Goal: Information Seeking & Learning: Learn about a topic

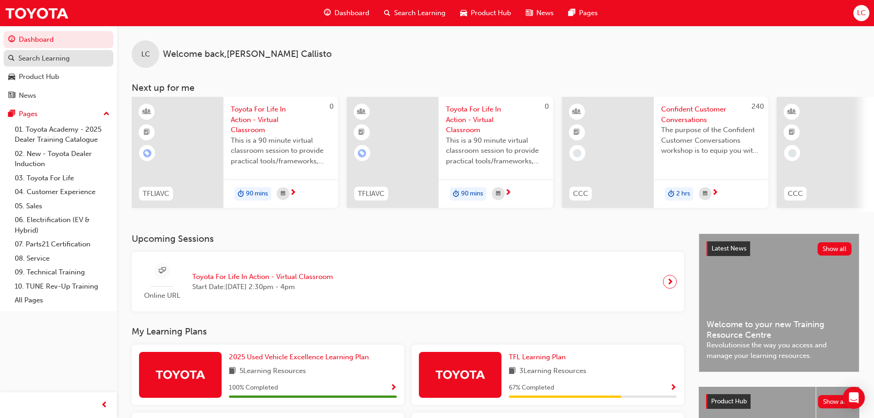
click at [47, 60] on div "Search Learning" at bounding box center [43, 58] width 51 height 11
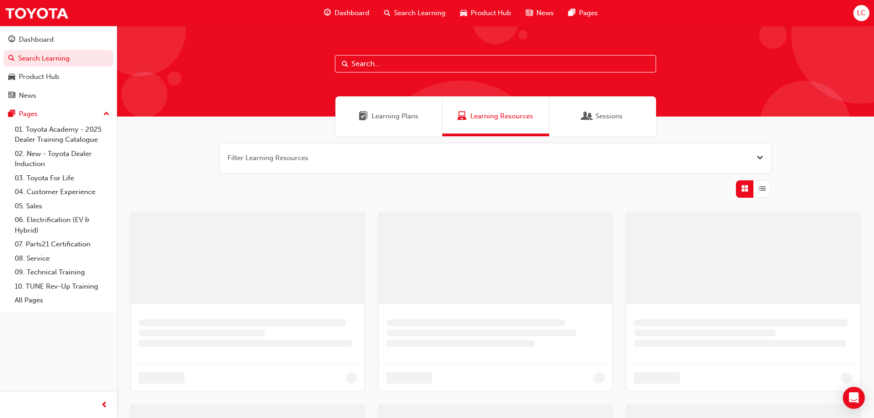
click at [404, 133] on div "Learning Plans" at bounding box center [389, 116] width 107 height 40
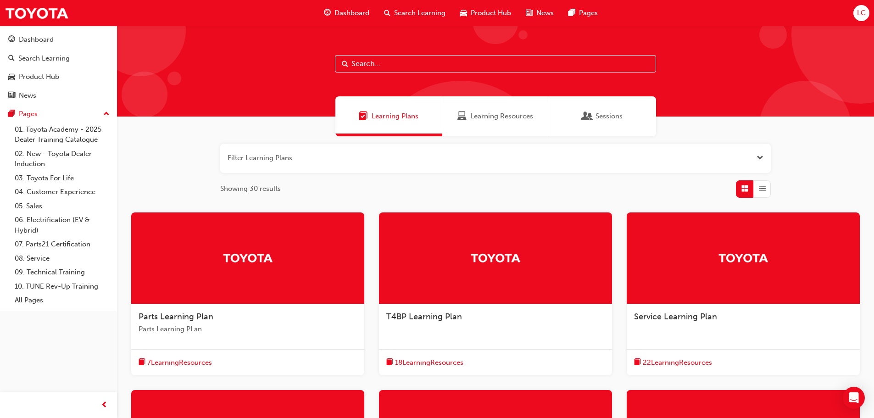
click at [436, 68] on input "text" at bounding box center [495, 63] width 321 height 17
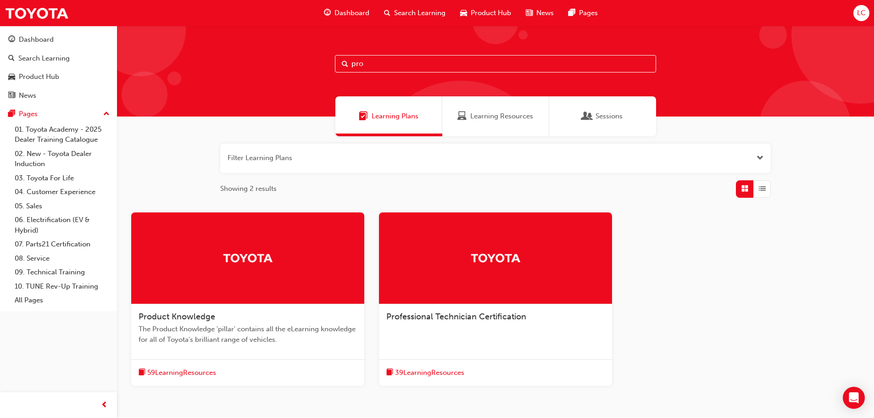
type input "pro"
click at [257, 308] on div "Product Knowledge The Product Knowledge 'pillar' contains all the eLearning kno…" at bounding box center [247, 332] width 233 height 56
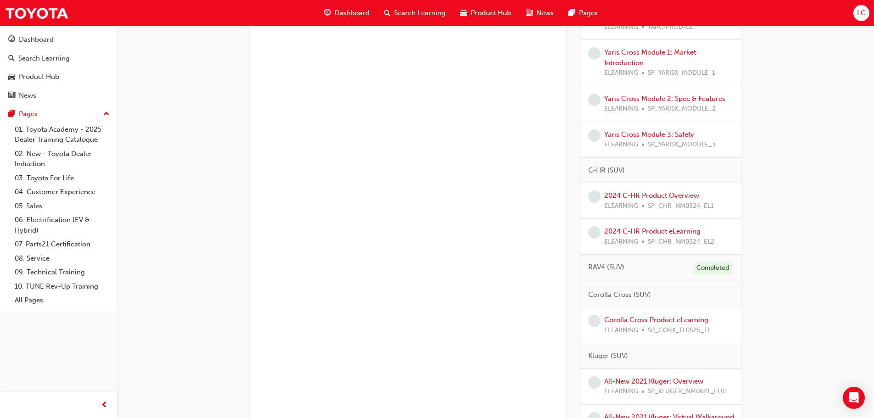
scroll to position [459, 0]
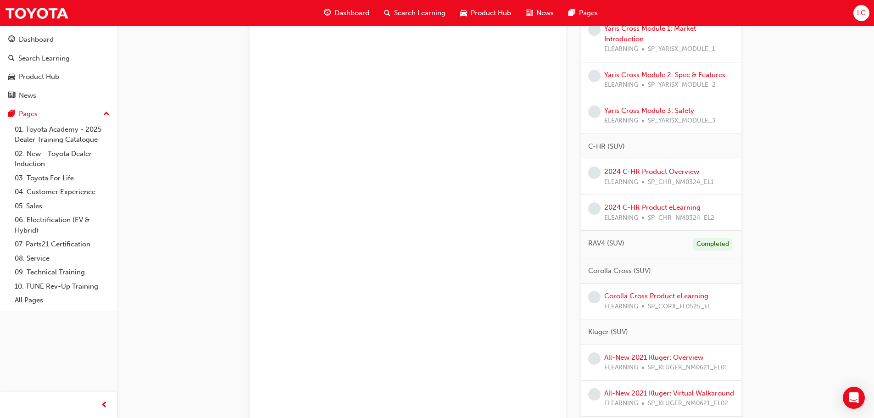
click at [639, 298] on link "Corolla Cross Product eLearning" at bounding box center [656, 296] width 104 height 8
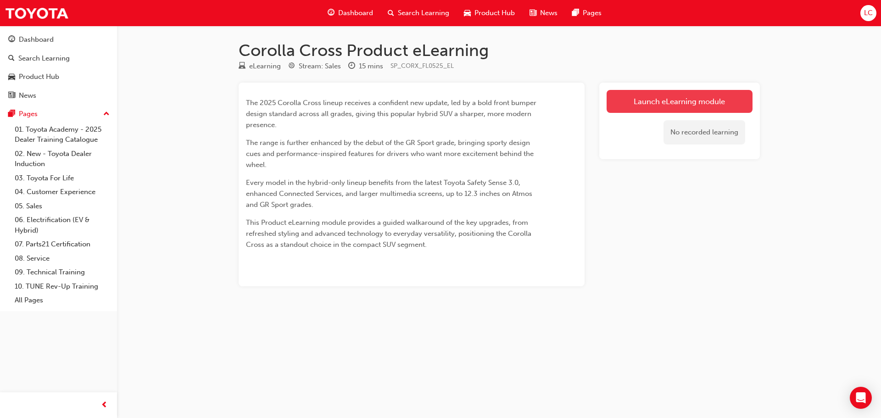
click at [649, 101] on link "Launch eLearning module" at bounding box center [680, 101] width 146 height 23
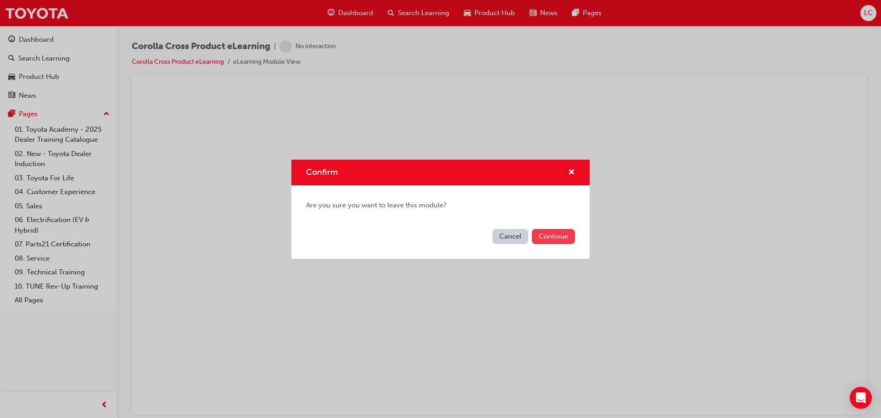
click at [564, 239] on button "Continue" at bounding box center [553, 236] width 43 height 15
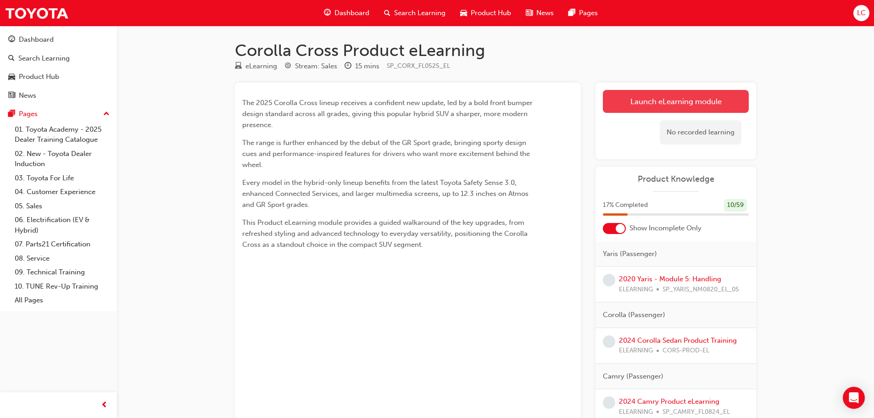
click at [624, 98] on link "Launch eLearning module" at bounding box center [676, 101] width 146 height 23
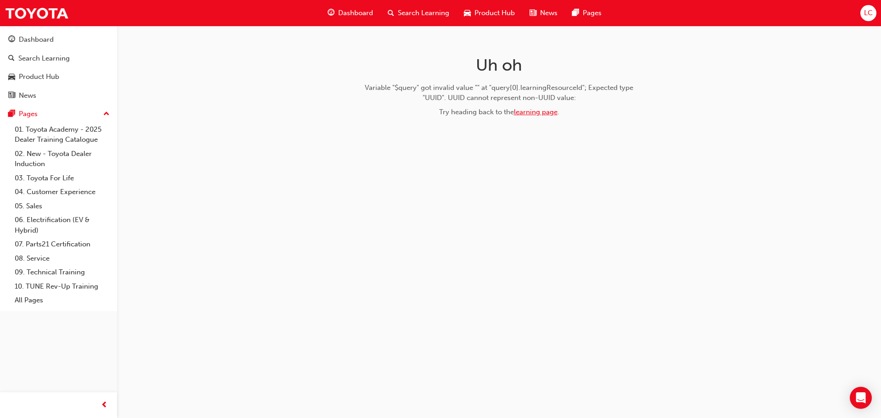
click at [529, 115] on link "learning page" at bounding box center [536, 112] width 44 height 8
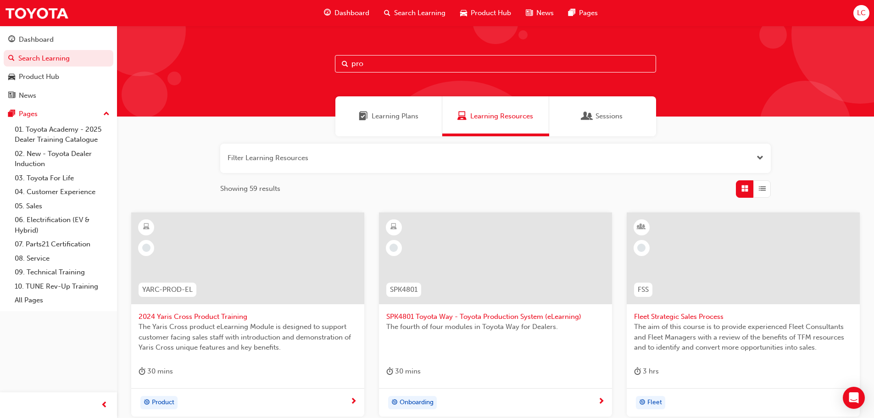
drag, startPoint x: 477, startPoint y: 61, endPoint x: 325, endPoint y: 64, distance: 152.0
click at [324, 65] on div "pro" at bounding box center [495, 71] width 757 height 91
type input "corolla c"
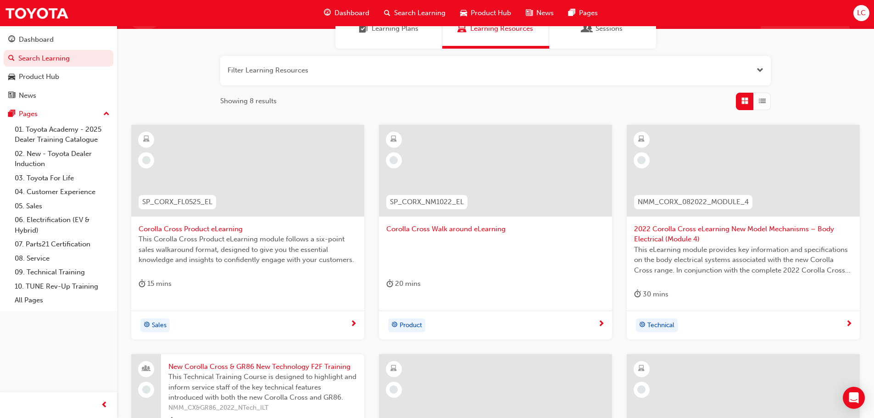
scroll to position [92, 0]
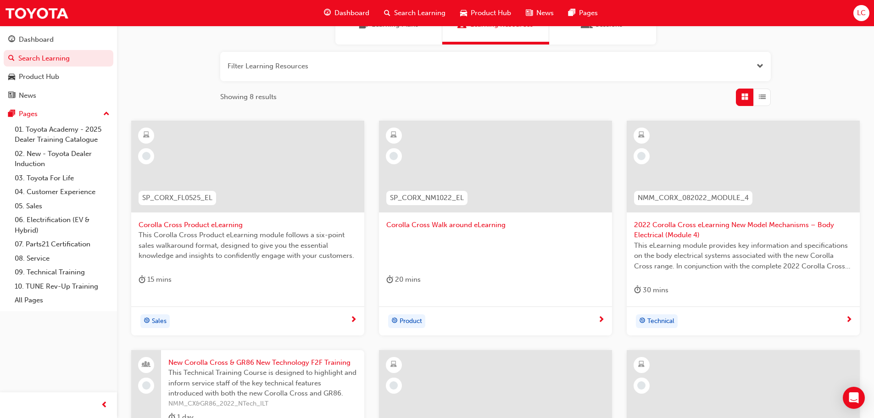
click at [221, 222] on span "Corolla Cross Product eLearning" at bounding box center [248, 225] width 218 height 11
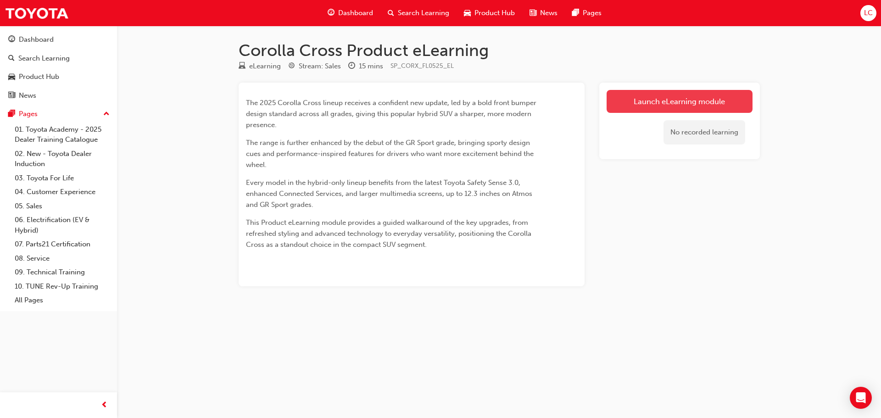
click at [705, 101] on link "Launch eLearning module" at bounding box center [680, 101] width 146 height 23
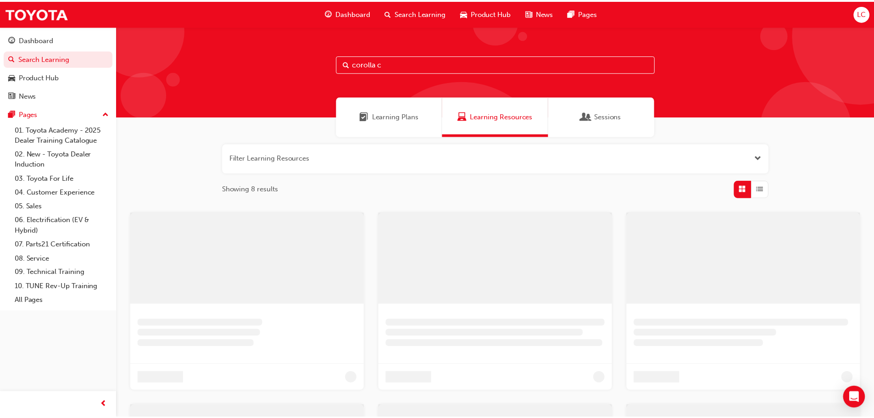
scroll to position [92, 0]
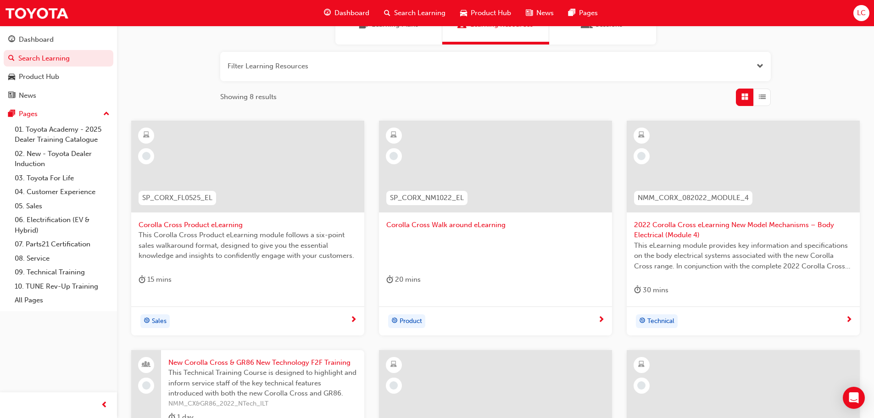
click at [477, 220] on span "Corolla Cross Walk around eLearning" at bounding box center [495, 225] width 218 height 11
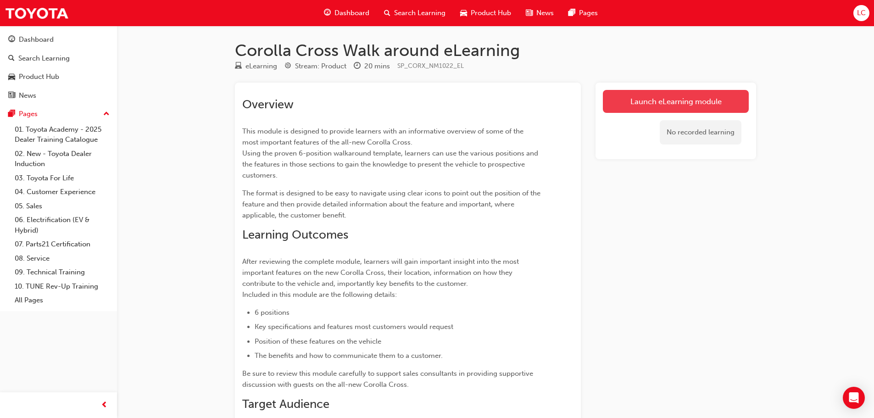
click at [627, 101] on link "Launch eLearning module" at bounding box center [676, 101] width 146 height 23
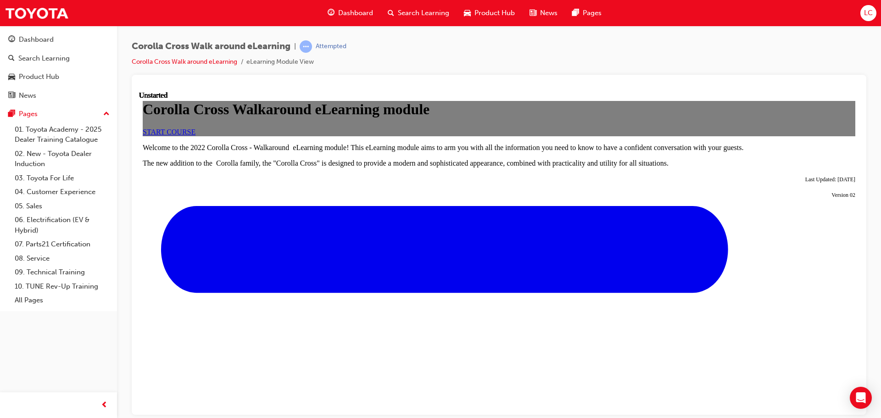
scroll to position [417, 0]
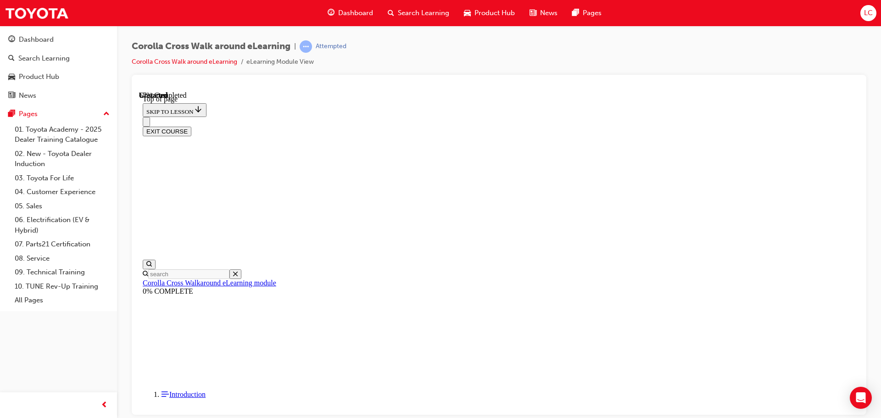
scroll to position [275, 0]
